Goal: Task Accomplishment & Management: Complete application form

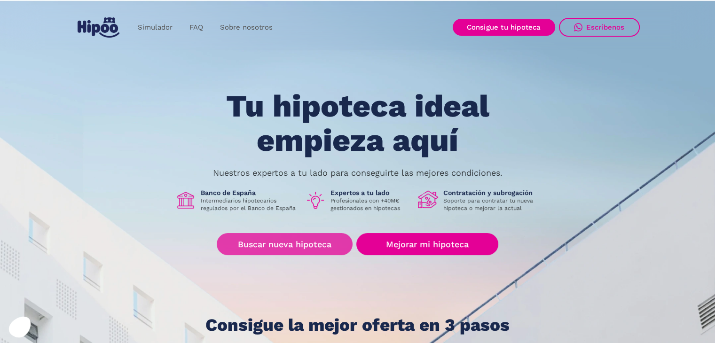
click at [283, 246] on link "Buscar nueva hipoteca" at bounding box center [285, 244] width 136 height 22
click at [327, 238] on link "Buscar nueva hipoteca" at bounding box center [285, 244] width 136 height 22
